Goal: Navigation & Orientation: Find specific page/section

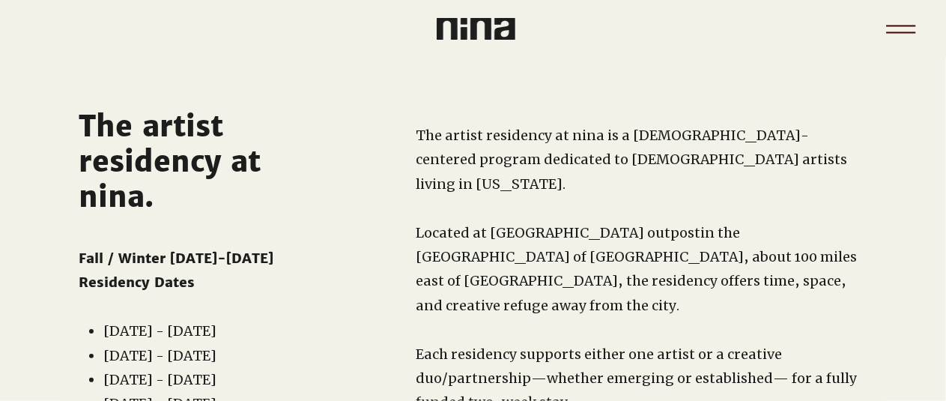
click at [903, 38] on icon "Menu" at bounding box center [901, 29] width 52 height 52
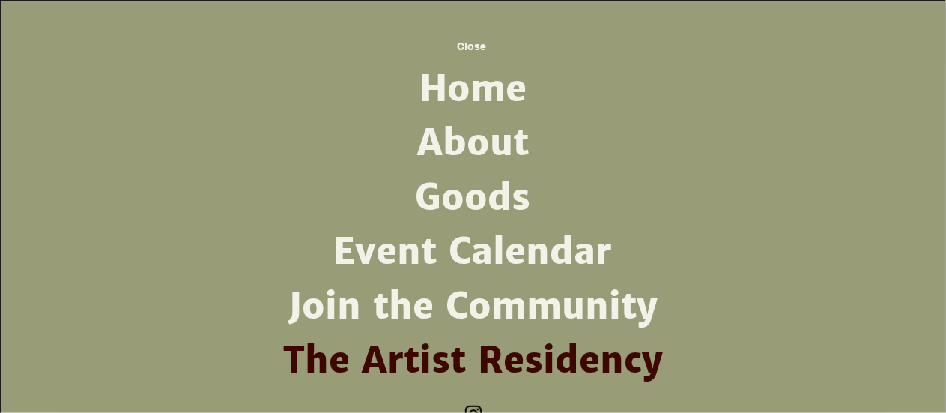
click at [509, 140] on link "About" at bounding box center [473, 143] width 391 height 54
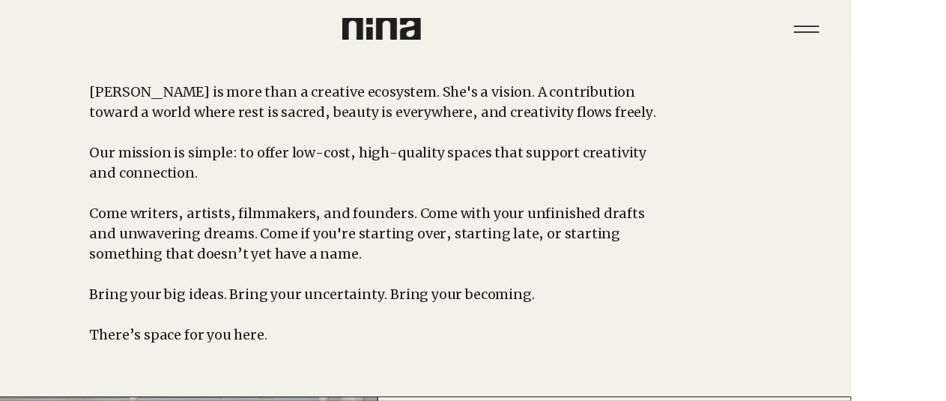
scroll to position [0, 94]
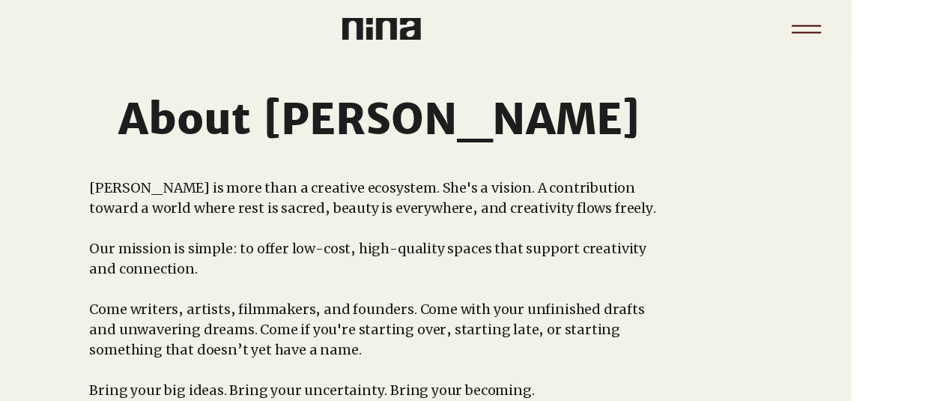
click at [813, 28] on icon "Menu" at bounding box center [806, 29] width 52 height 52
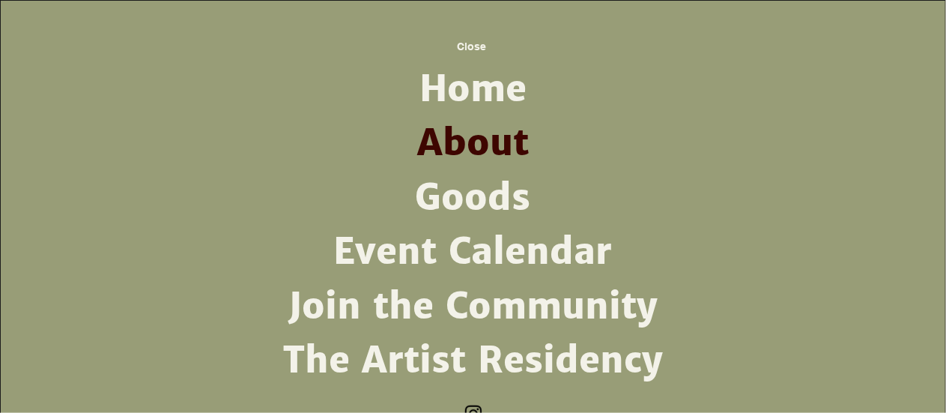
scroll to position [13, 0]
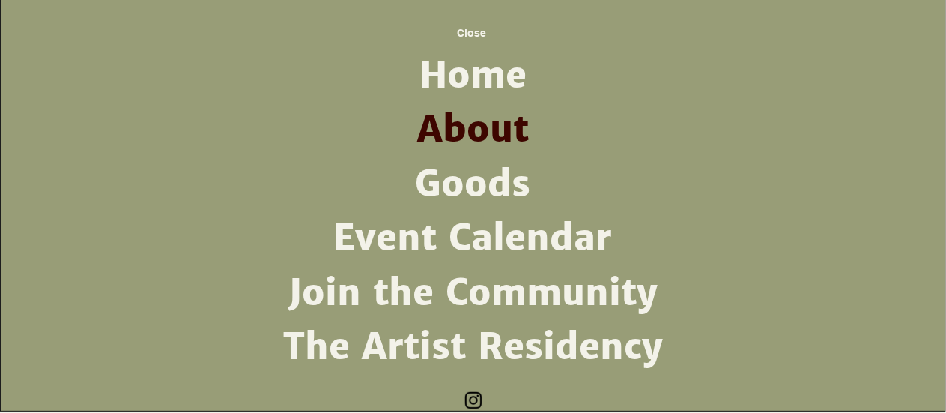
click at [509, 363] on link "The Artist Residency" at bounding box center [473, 347] width 391 height 54
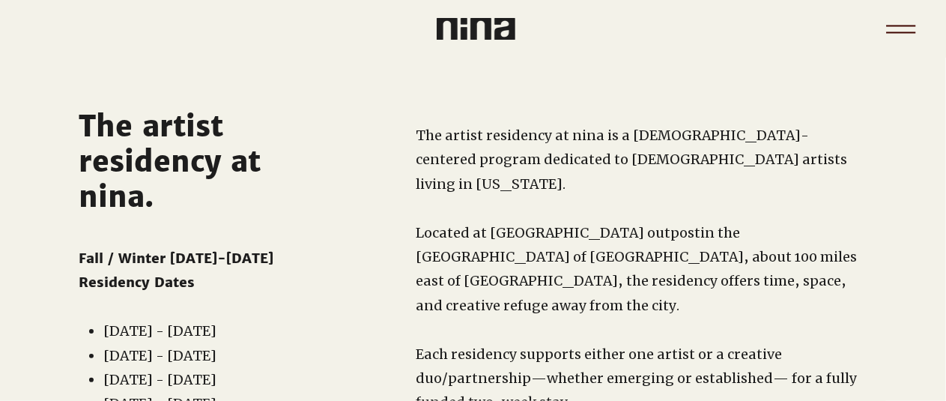
click at [897, 32] on icon "Menu" at bounding box center [900, 31] width 29 height 1
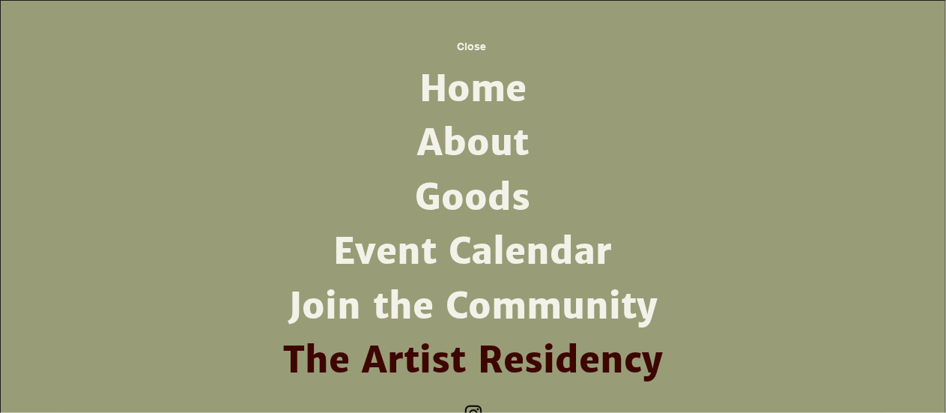
click at [490, 304] on link "Join the Community" at bounding box center [473, 306] width 391 height 54
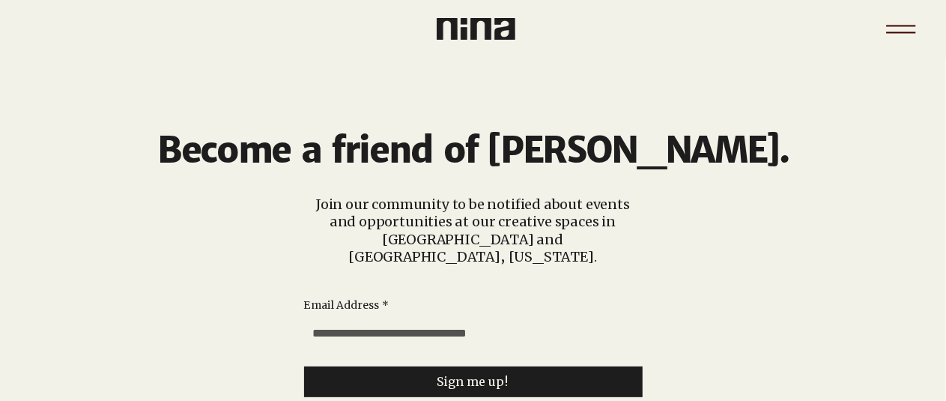
click at [899, 19] on icon "Menu" at bounding box center [901, 29] width 52 height 52
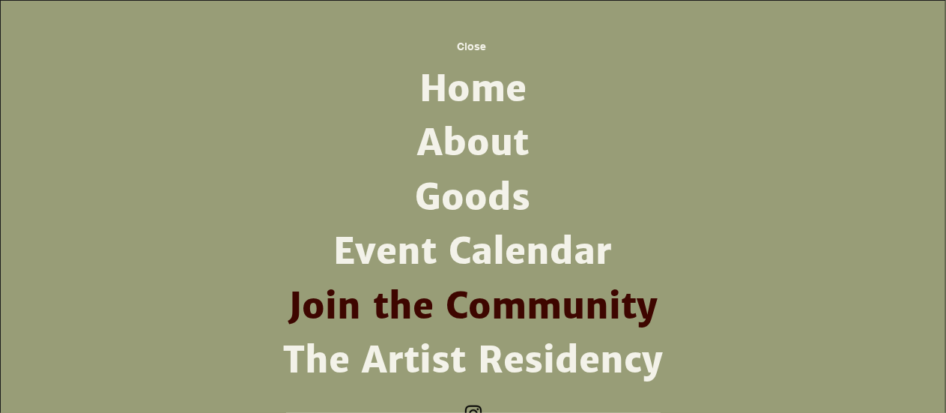
click at [470, 201] on link "Goods" at bounding box center [473, 198] width 391 height 54
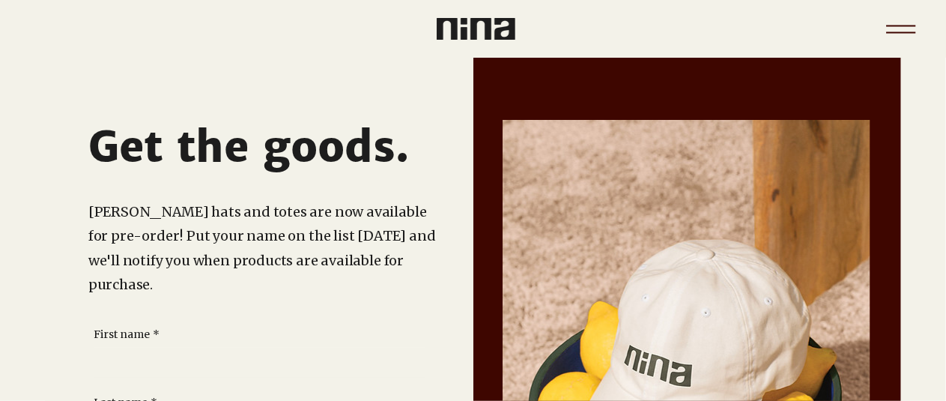
click at [888, 25] on icon "Menu" at bounding box center [900, 25] width 29 height 1
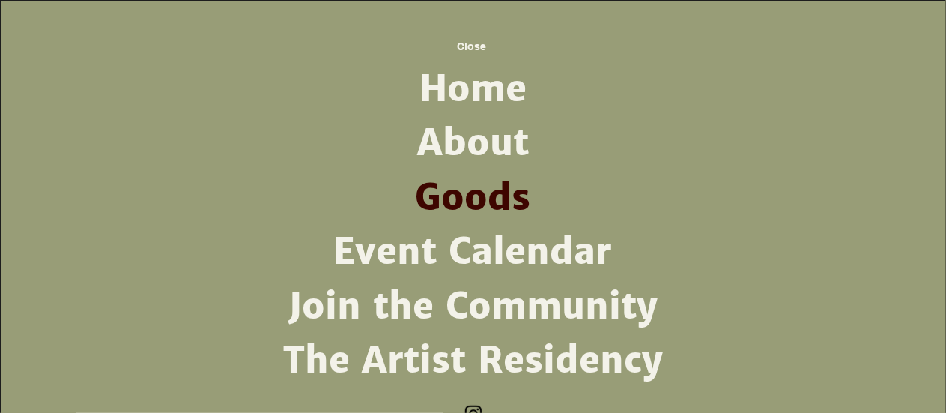
click at [505, 237] on link "Event Calendar" at bounding box center [473, 252] width 391 height 54
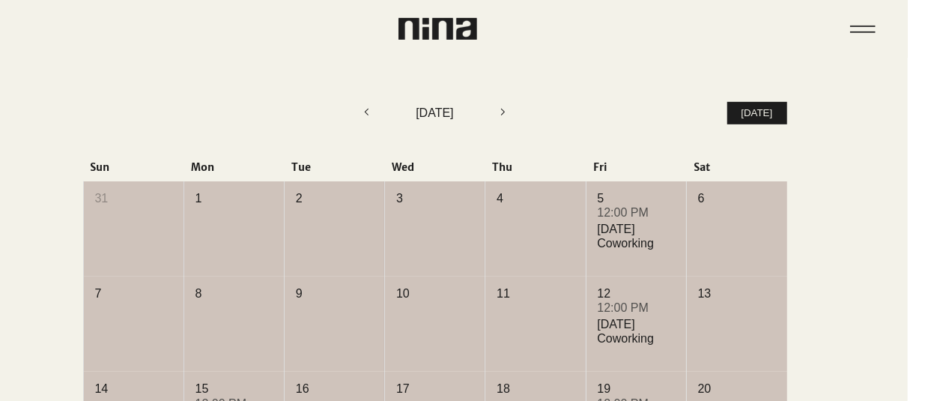
scroll to position [313, 38]
drag, startPoint x: 450, startPoint y: 184, endPoint x: 510, endPoint y: 105, distance: 99.5
click at [510, 105] on icon "Next month" at bounding box center [503, 113] width 18 height 18
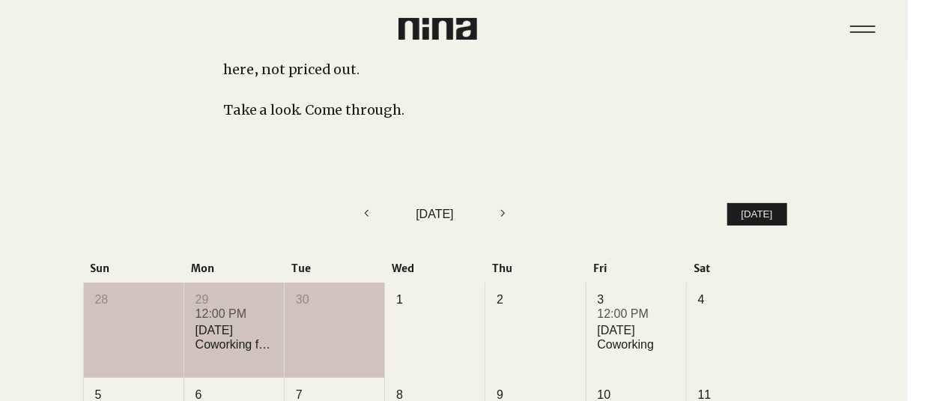
scroll to position [198, 38]
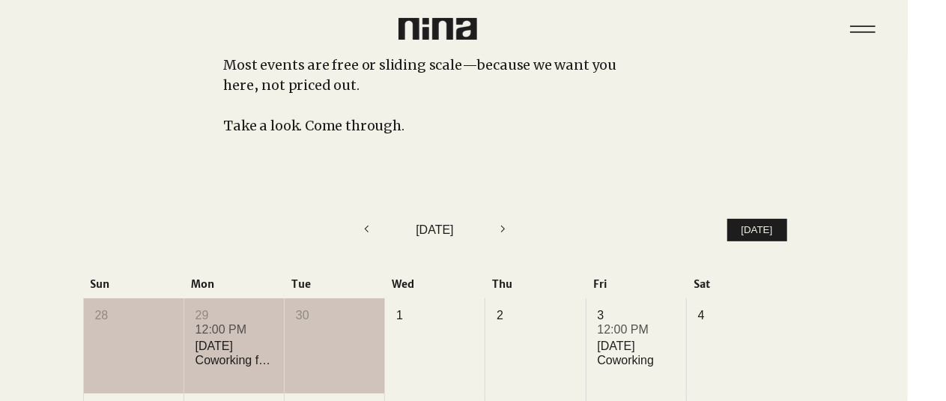
click at [506, 231] on icon "Next month" at bounding box center [503, 228] width 18 height 18
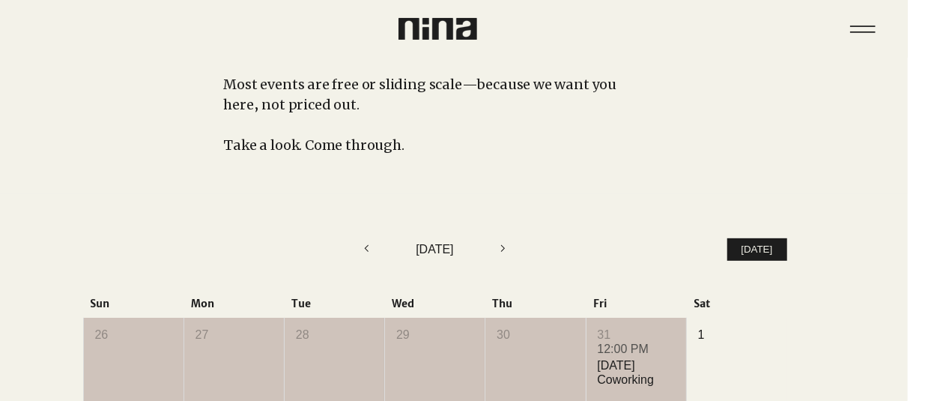
scroll to position [0, 38]
